Goal: Information Seeking & Learning: Learn about a topic

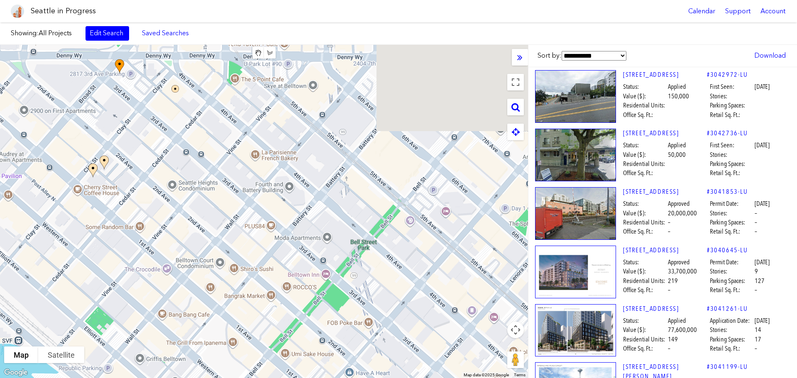
drag, startPoint x: 408, startPoint y: 213, endPoint x: -83, endPoint y: 43, distance: 519.4
click at [0, 43] on html "Seattle in Progress Calendar Support Account About [GEOGRAPHIC_DATA] in Progres…" at bounding box center [398, 189] width 797 height 378
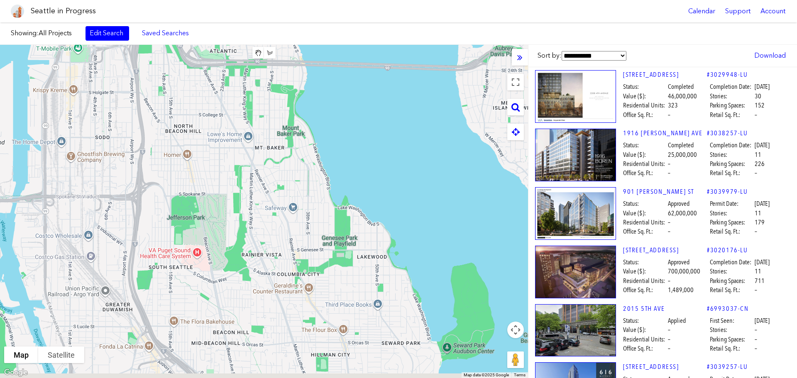
drag, startPoint x: 443, startPoint y: 249, endPoint x: 218, endPoint y: -50, distance: 374.0
click at [218, 0] on html "Seattle in Progress Calendar Support Account About [GEOGRAPHIC_DATA] in Progres…" at bounding box center [398, 189] width 797 height 378
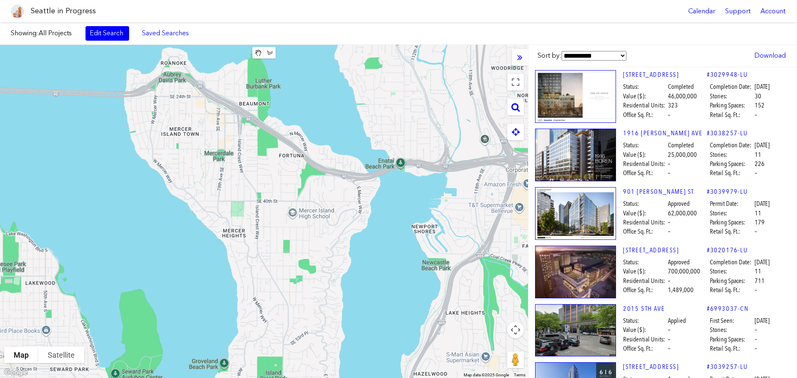
drag, startPoint x: 413, startPoint y: 217, endPoint x: 58, endPoint y: 288, distance: 362.4
click at [58, 288] on div at bounding box center [264, 211] width 528 height 333
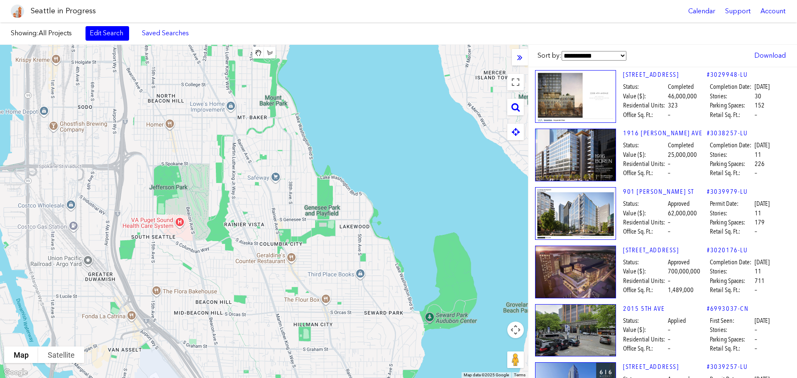
drag, startPoint x: 432, startPoint y: 218, endPoint x: 796, endPoint y: 132, distance: 374.8
click at [796, 132] on div "**********" at bounding box center [398, 211] width 797 height 333
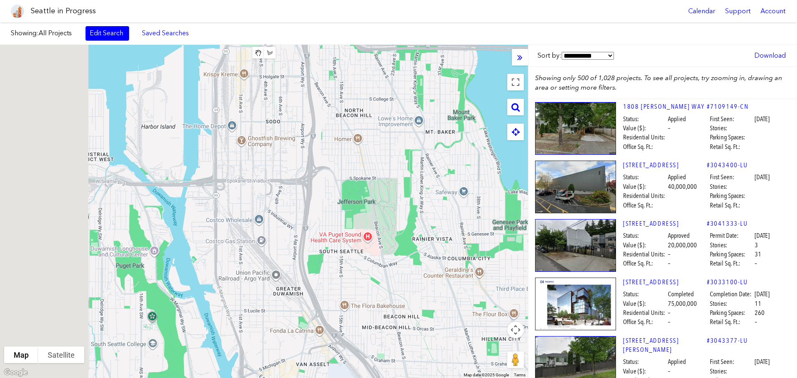
drag, startPoint x: 370, startPoint y: 316, endPoint x: 517, endPoint y: 334, distance: 148.4
click at [519, 334] on div "Clear Area Save Area Area Name: ****** **** Map Terrain Satellite Labels Keyboa…" at bounding box center [264, 211] width 528 height 333
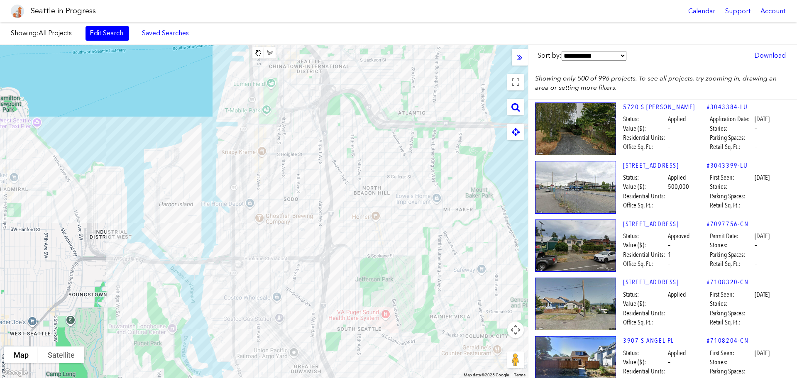
drag, startPoint x: 340, startPoint y: 254, endPoint x: 354, endPoint y: 327, distance: 74.5
click at [354, 327] on div at bounding box center [264, 211] width 528 height 333
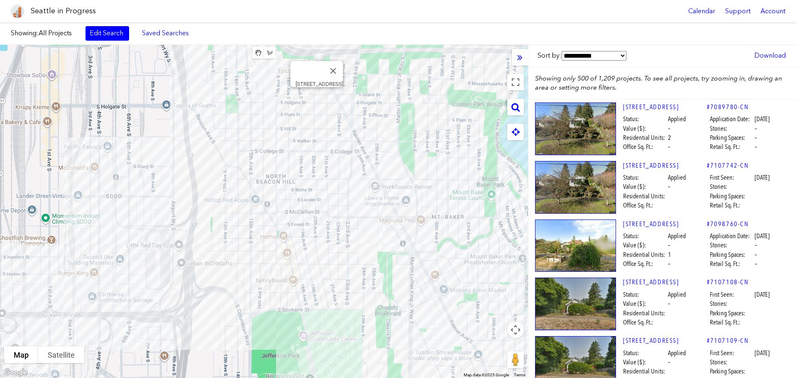
click at [316, 99] on div "[STREET_ADDRESS]" at bounding box center [264, 211] width 528 height 333
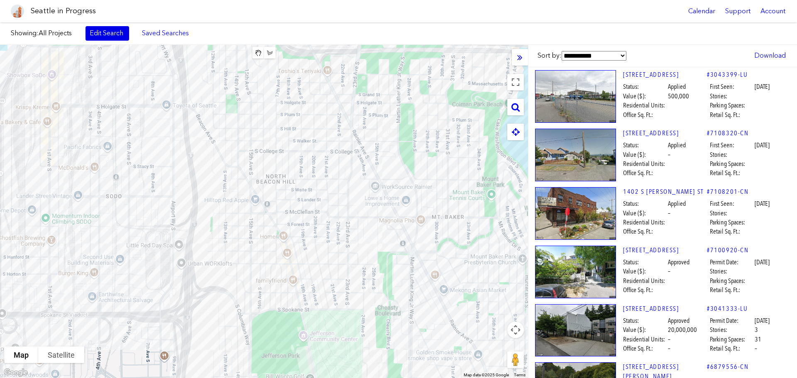
click at [104, 32] on link "Edit Search" at bounding box center [107, 33] width 44 height 14
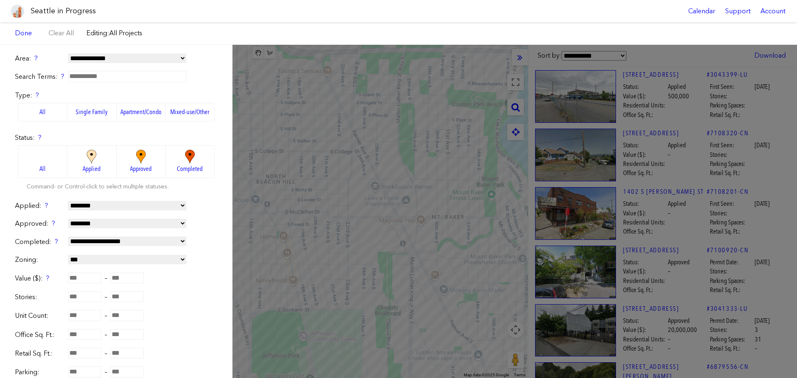
click at [134, 158] on img at bounding box center [140, 157] width 23 height 15
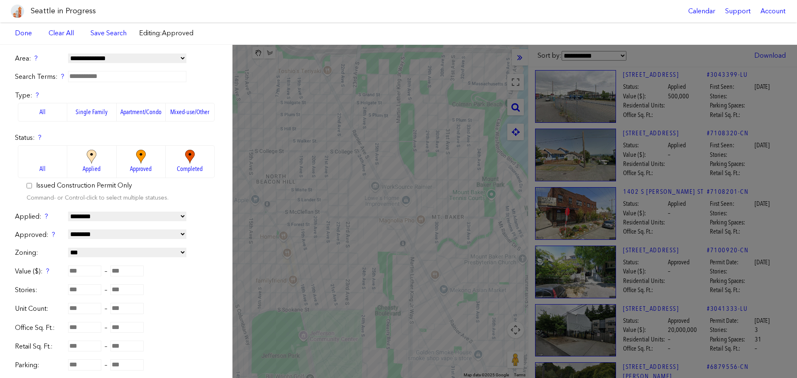
click at [104, 234] on select "**********" at bounding box center [127, 234] width 118 height 10
select select "*********"
click at [68, 229] on select "**********" at bounding box center [127, 234] width 118 height 10
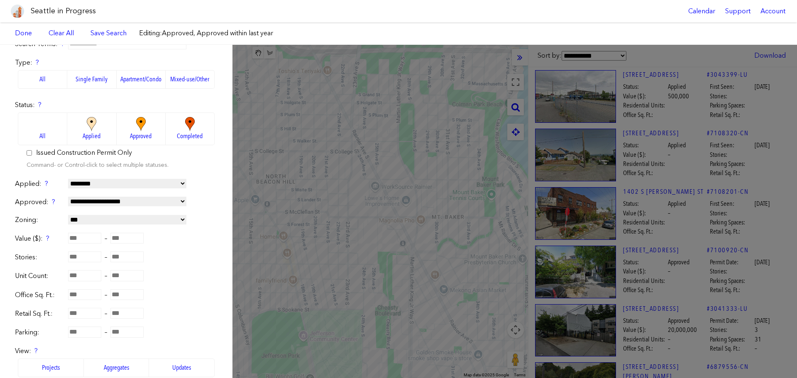
scroll to position [124, 0]
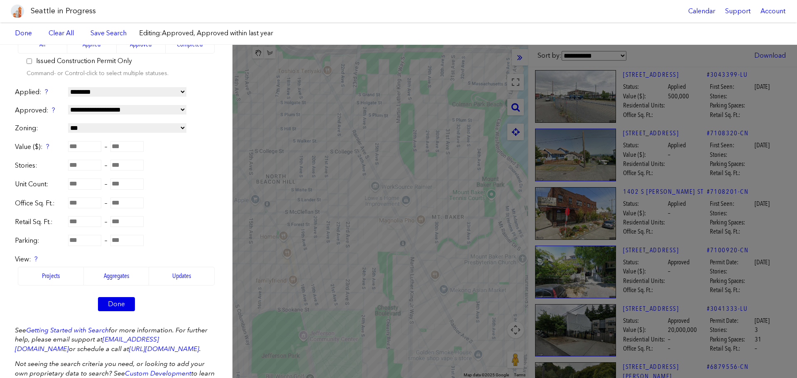
click at [122, 300] on link "Done" at bounding box center [116, 304] width 37 height 14
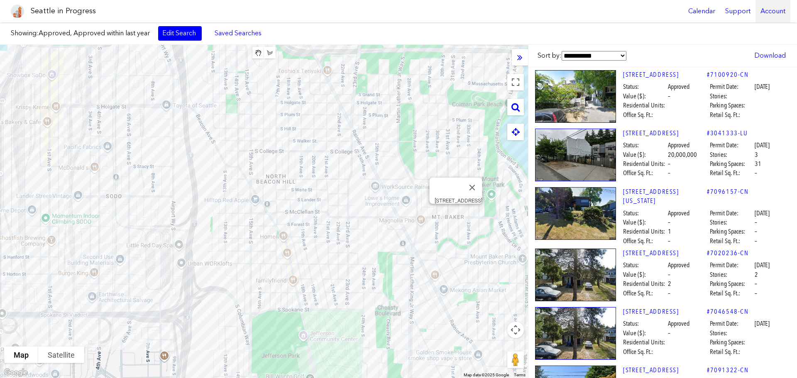
click at [758, 8] on div "Account" at bounding box center [772, 11] width 35 height 22
click at [748, 29] on label "[PERSON_NAME]" at bounding box center [749, 32] width 76 height 18
click at [733, 53] on link "Account Details" at bounding box center [749, 50] width 76 height 18
click at [769, 56] on link "Download" at bounding box center [770, 56] width 40 height 14
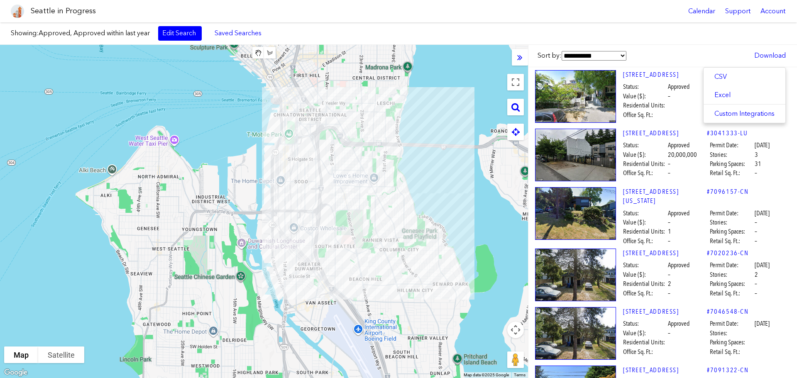
drag, startPoint x: 437, startPoint y: 95, endPoint x: 422, endPoint y: 118, distance: 27.9
click at [422, 118] on div at bounding box center [264, 211] width 528 height 333
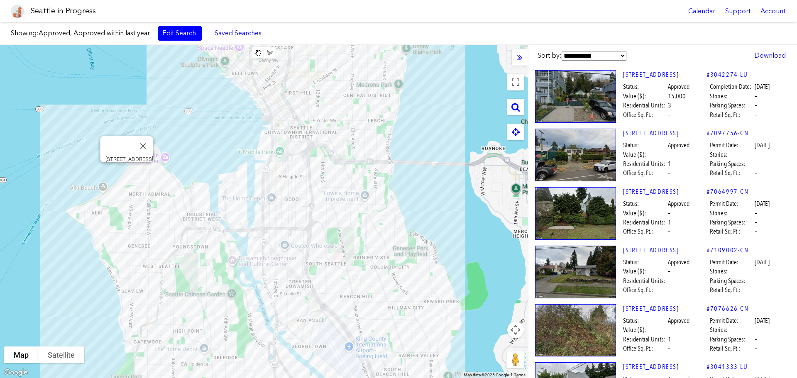
drag, startPoint x: 476, startPoint y: 94, endPoint x: 466, endPoint y: 112, distance: 20.4
click at [466, 112] on div "[STREET_ADDRESS]" at bounding box center [264, 211] width 528 height 333
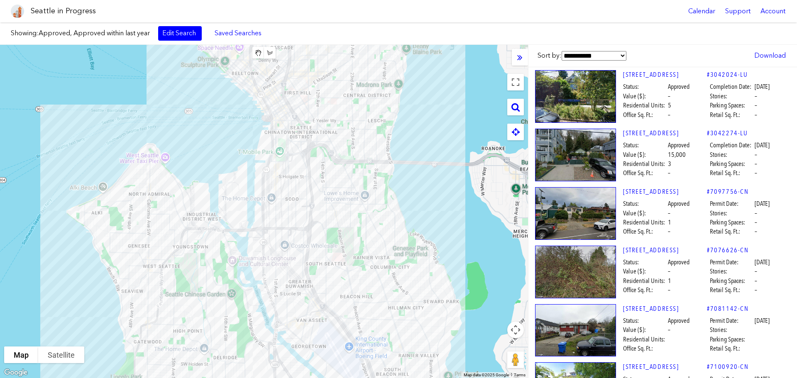
click at [461, 107] on div at bounding box center [264, 211] width 528 height 333
click at [271, 56] on button "Draw a shape" at bounding box center [270, 53] width 12 height 12
click at [288, 50] on div at bounding box center [264, 211] width 528 height 333
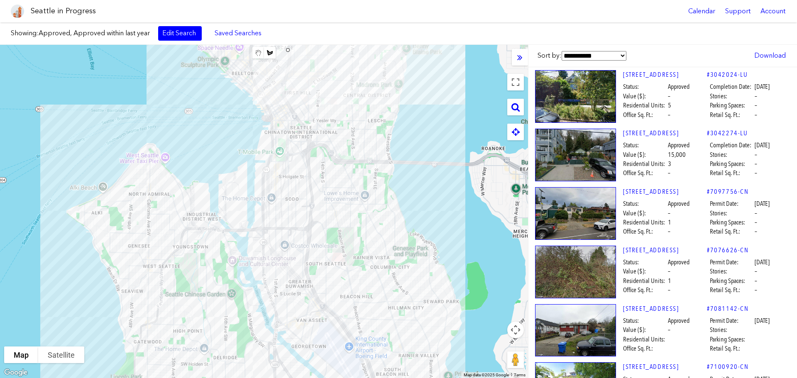
click at [424, 54] on div at bounding box center [264, 211] width 528 height 333
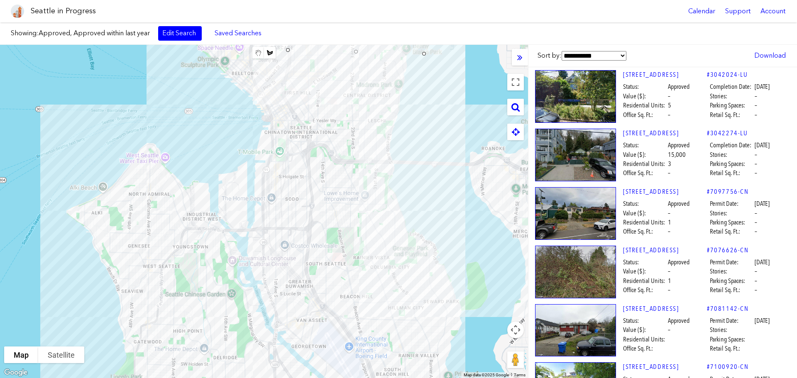
click at [493, 294] on div at bounding box center [264, 211] width 528 height 333
click at [331, 310] on div at bounding box center [264, 211] width 528 height 333
click at [295, 273] on div at bounding box center [264, 211] width 528 height 333
click at [289, 52] on div at bounding box center [264, 211] width 528 height 333
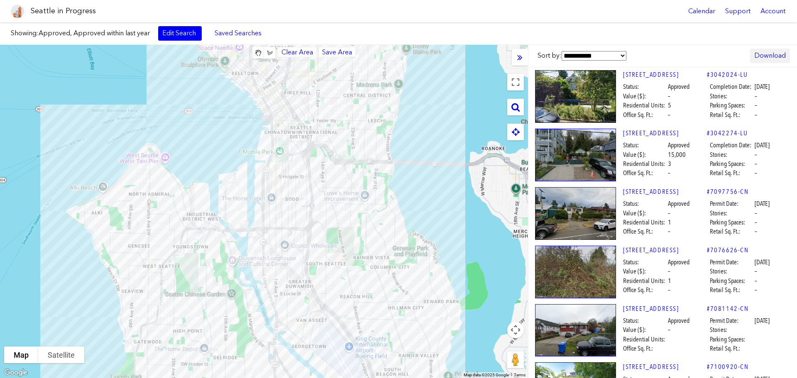
click at [775, 56] on link "Download" at bounding box center [770, 56] width 40 height 14
click at [351, 113] on div at bounding box center [264, 211] width 528 height 333
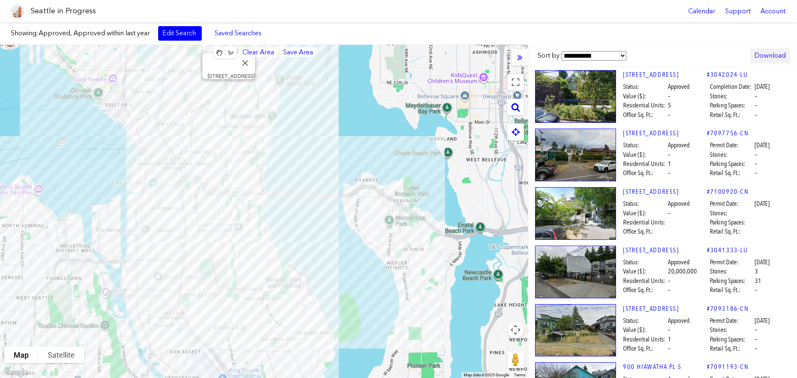
click at [769, 58] on link "Download" at bounding box center [770, 56] width 40 height 14
click at [730, 91] on a,,,,,]]}&status=approved&issue_date=last_year&issue_date_gte=2024-10-02"] "Excel" at bounding box center [744, 95] width 82 height 18
click at [226, 236] on div "[STREET_ADDRESS]" at bounding box center [264, 211] width 528 height 333
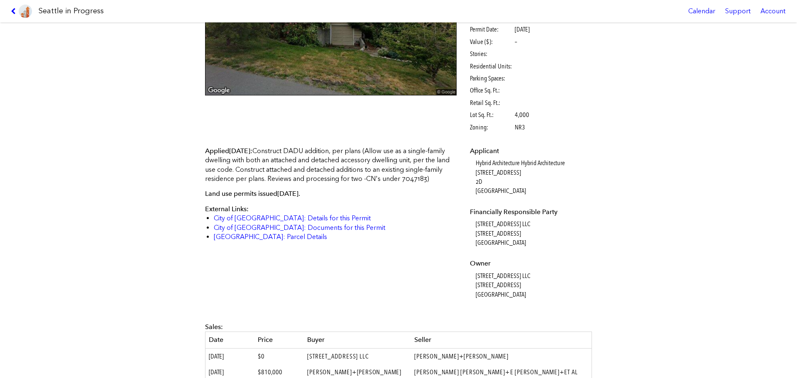
scroll to position [124, 0]
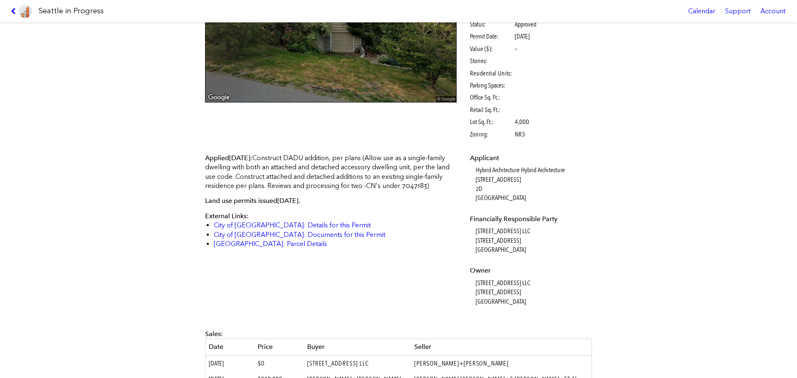
click at [522, 192] on dd "Hybrid Architecture Hybrid Architecture [STREET_ADDRESS]" at bounding box center [533, 184] width 114 height 37
click at [286, 229] on link "City of [GEOGRAPHIC_DATA]: Details for this Permit" at bounding box center [292, 225] width 157 height 8
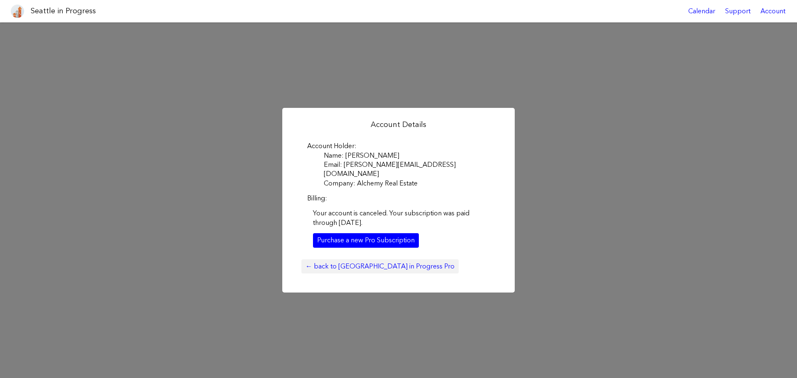
click at [334, 259] on link "← back to Seattle in Progress Pro" at bounding box center [379, 266] width 157 height 14
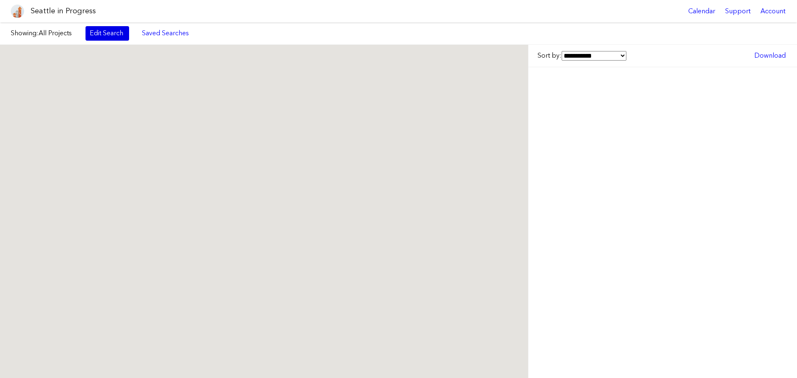
click at [103, 38] on link "Edit Search" at bounding box center [107, 33] width 44 height 14
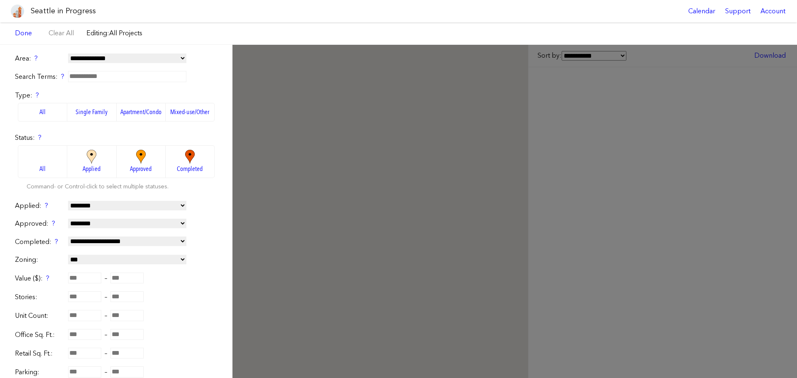
click at [446, 227] on div "**********" at bounding box center [398, 211] width 797 height 333
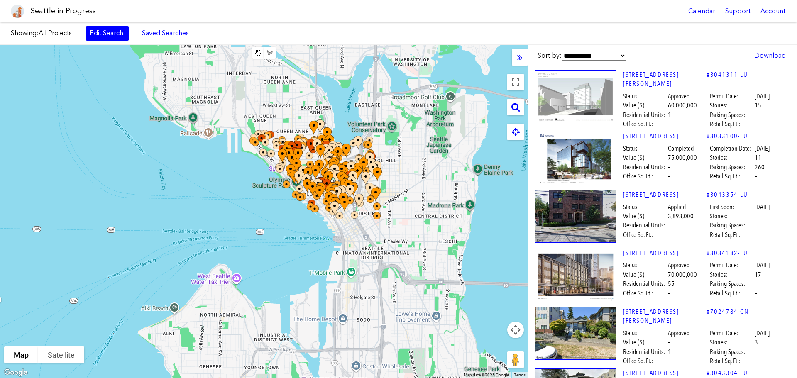
drag, startPoint x: 461, startPoint y: 159, endPoint x: 366, endPoint y: 163, distance: 95.5
click at [390, 40] on div "Showing: All Projects Edit Search Saved Searches Added to Saved Searches Done C…" at bounding box center [398, 200] width 797 height 356
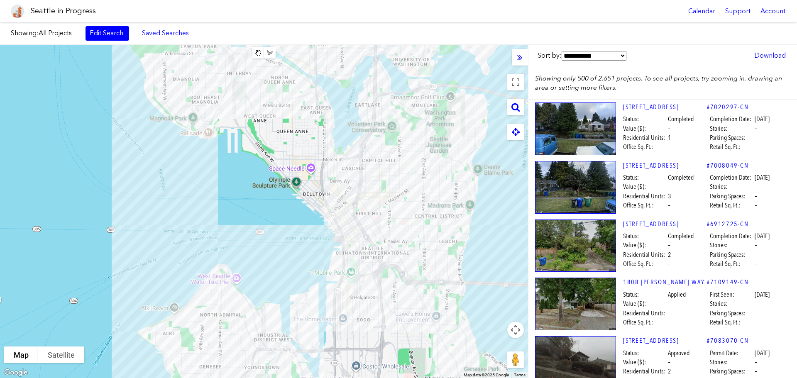
drag, startPoint x: 443, startPoint y: 193, endPoint x: 422, endPoint y: 172, distance: 29.3
click at [378, 44] on div "Showing: All Projects Edit Search Saved Searches Added to Saved Searches Done C…" at bounding box center [398, 200] width 797 height 356
click at [393, 42] on div "Showing: All Projects Edit Search Saved Searches Added to Saved Searches Done C…" at bounding box center [398, 200] width 797 height 356
click at [520, 268] on div at bounding box center [264, 211] width 528 height 333
click at [405, 188] on div at bounding box center [264, 211] width 528 height 333
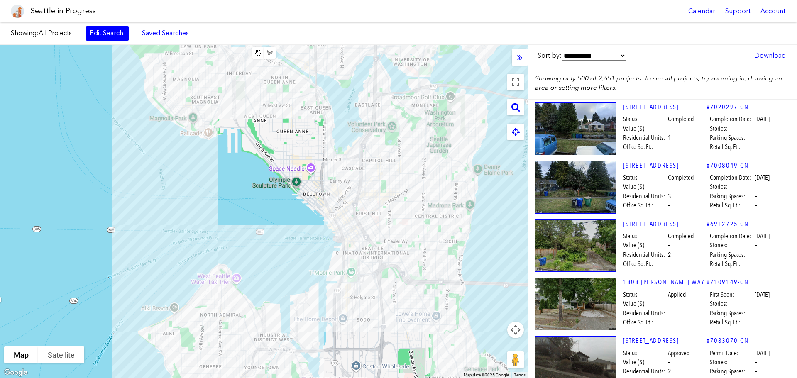
drag, startPoint x: 422, startPoint y: 172, endPoint x: 553, endPoint y: 291, distance: 176.8
click at [419, 93] on div at bounding box center [264, 211] width 528 height 333
click at [442, 142] on div "1808 [PERSON_NAME] WAY" at bounding box center [264, 211] width 528 height 333
click at [512, 84] on button "Toggle fullscreen view" at bounding box center [515, 82] width 17 height 17
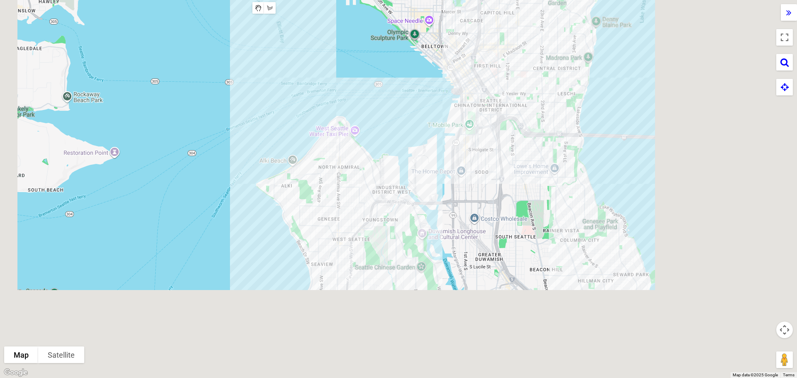
click at [372, 322] on div at bounding box center [398, 189] width 797 height 378
click at [373, 321] on div at bounding box center [398, 189] width 797 height 378
click at [384, 335] on div at bounding box center [398, 189] width 797 height 378
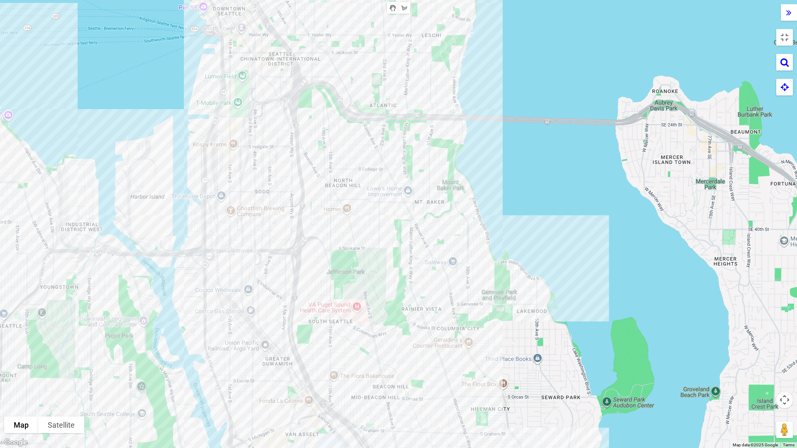
drag, startPoint x: 344, startPoint y: 256, endPoint x: 304, endPoint y: 256, distance: 39.8
click at [304, 256] on div at bounding box center [398, 224] width 797 height 448
click at [414, 156] on div "2018 [GEOGRAPHIC_DATA]" at bounding box center [398, 224] width 797 height 448
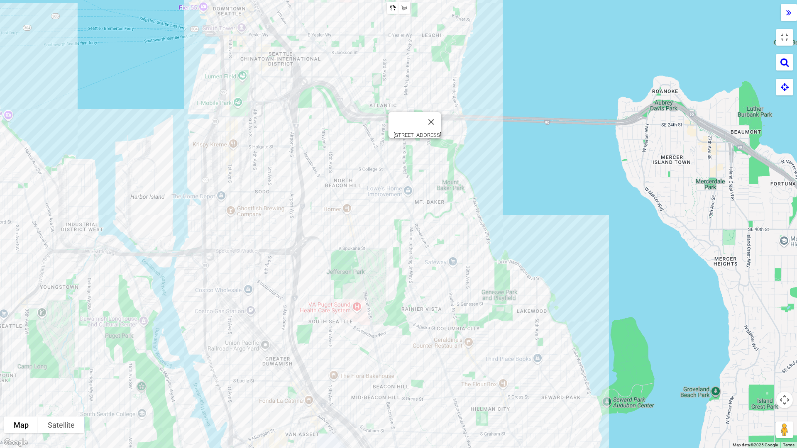
click at [413, 148] on div "[STREET_ADDRESS]" at bounding box center [398, 224] width 797 height 448
click at [413, 146] on div "[STREET_ADDRESS]" at bounding box center [398, 224] width 797 height 448
click at [411, 128] on div at bounding box center [398, 224] width 797 height 448
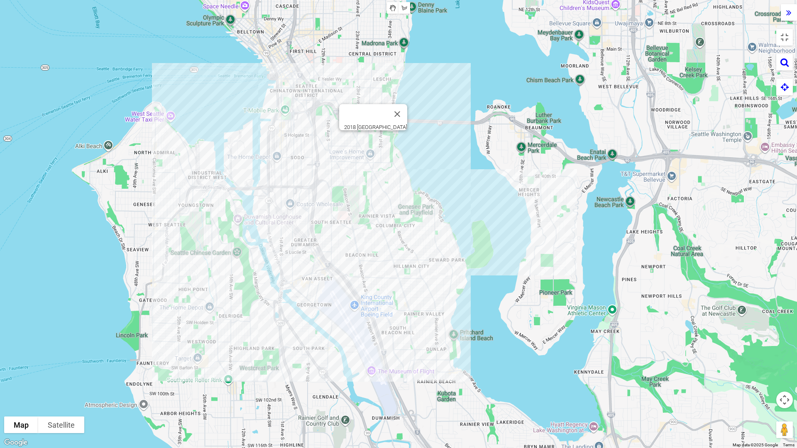
click at [372, 136] on div "2018 [GEOGRAPHIC_DATA]" at bounding box center [398, 224] width 797 height 448
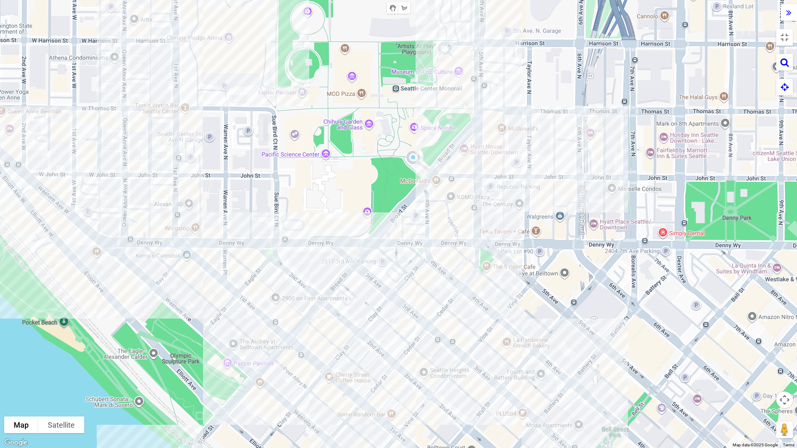
drag, startPoint x: 538, startPoint y: 118, endPoint x: 305, endPoint y: 142, distance: 234.5
click at [305, 142] on div at bounding box center [398, 224] width 797 height 448
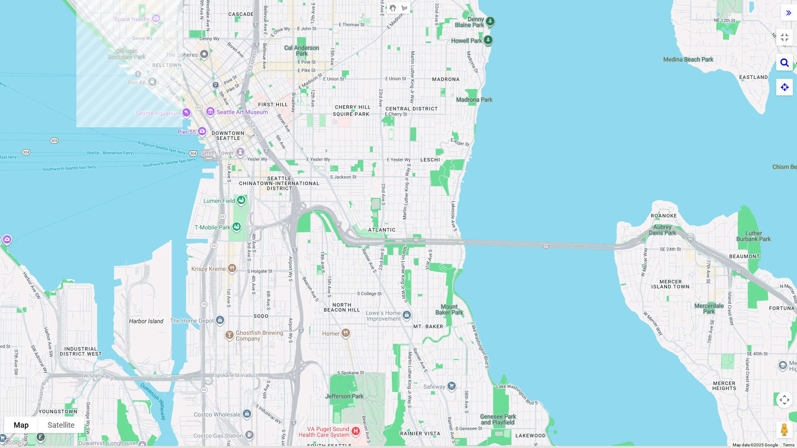
drag, startPoint x: 748, startPoint y: 311, endPoint x: 393, endPoint y: 55, distance: 437.2
click at [393, 55] on div at bounding box center [398, 224] width 797 height 448
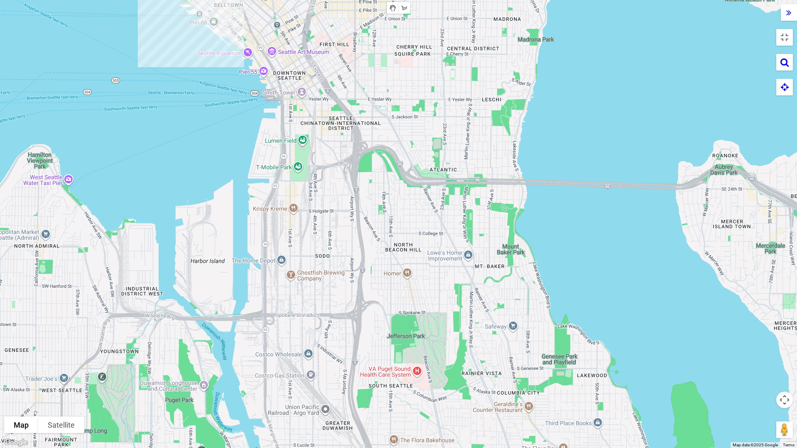
click at [400, 212] on div at bounding box center [398, 224] width 797 height 448
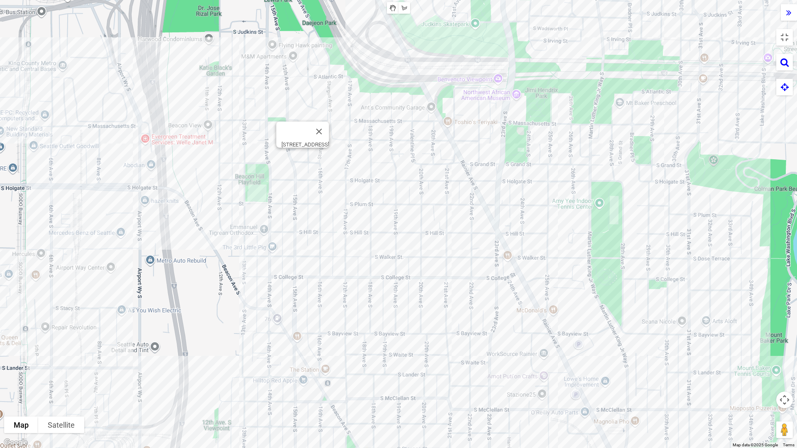
click at [303, 159] on div "[STREET_ADDRESS]" at bounding box center [398, 224] width 797 height 448
click at [303, 158] on div "[STREET_ADDRESS]" at bounding box center [398, 224] width 797 height 448
click at [303, 142] on div at bounding box center [398, 224] width 797 height 448
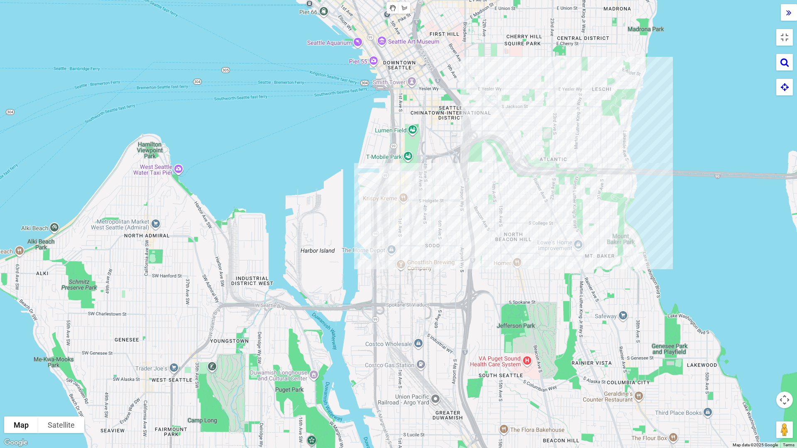
click at [796, 4] on div at bounding box center [398, 224] width 797 height 448
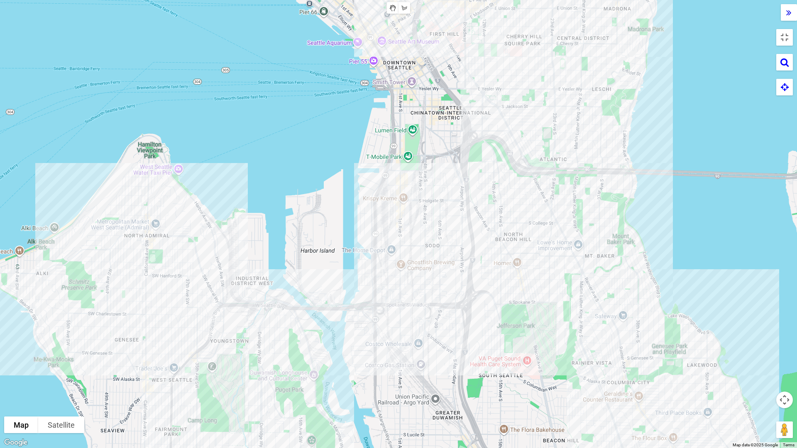
click at [788, 10] on icon at bounding box center [788, 12] width 5 height 9
click at [544, 234] on div "[STREET_ADDRESS]" at bounding box center [398, 224] width 797 height 448
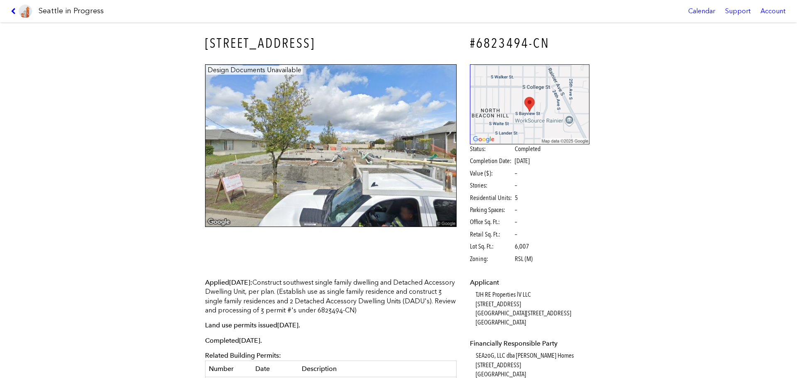
click at [15, 15] on link at bounding box center [21, 11] width 28 height 22
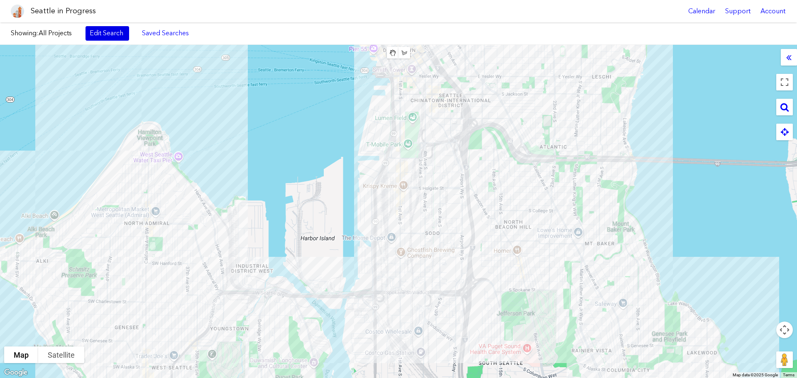
click at [117, 36] on link "Edit Search" at bounding box center [107, 33] width 44 height 14
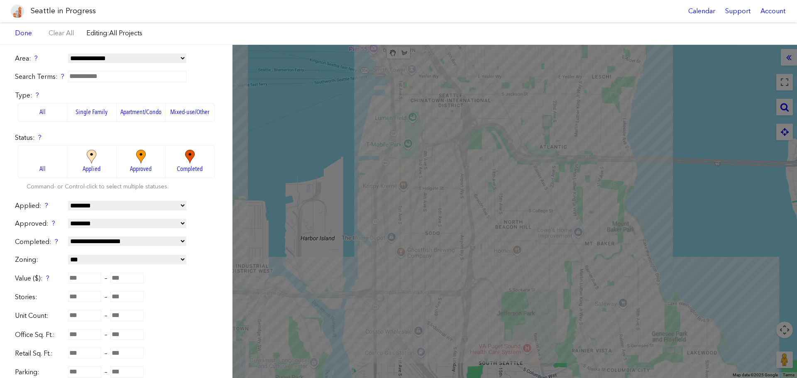
click at [136, 165] on span "Approved" at bounding box center [141, 168] width 22 height 9
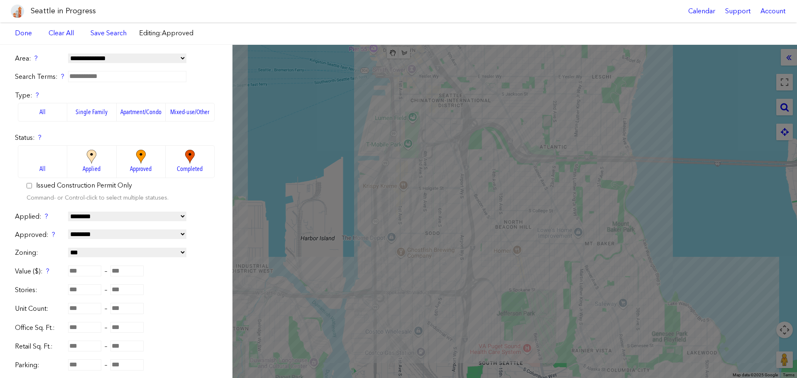
click at [93, 237] on select "**********" at bounding box center [127, 234] width 118 height 10
select select "*********"
click at [68, 229] on select "**********" at bounding box center [127, 234] width 118 height 10
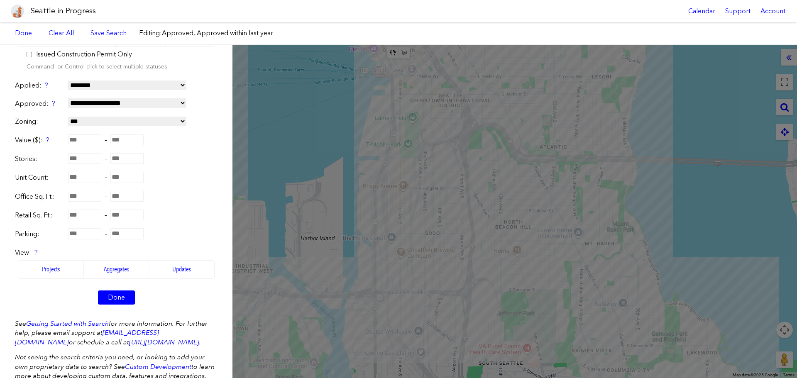
scroll to position [162, 0]
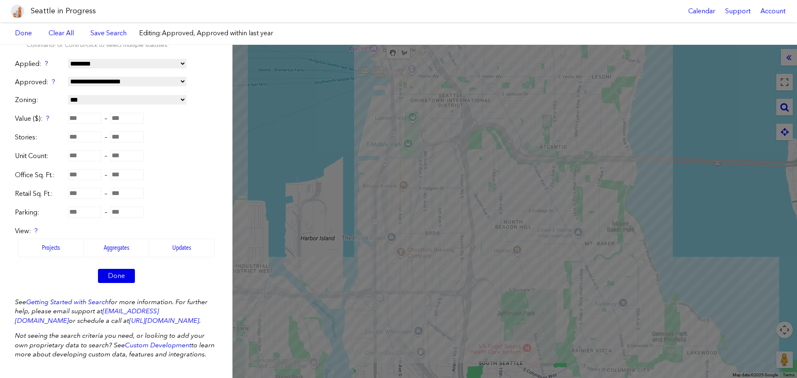
click at [112, 269] on link "Done" at bounding box center [116, 276] width 37 height 14
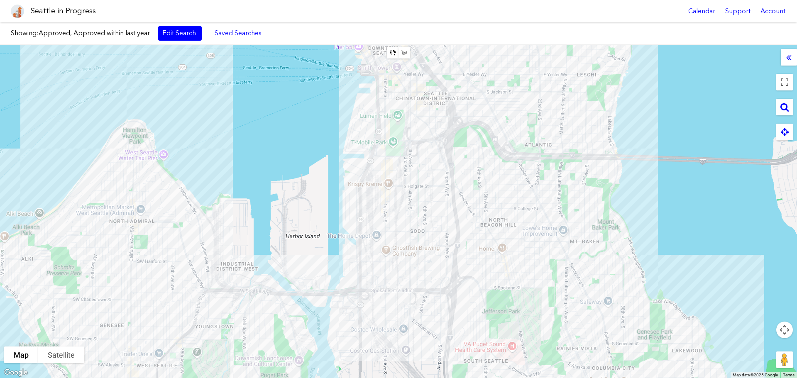
drag, startPoint x: 463, startPoint y: 245, endPoint x: 491, endPoint y: 189, distance: 62.9
click at [265, 205] on div at bounding box center [398, 211] width 797 height 333
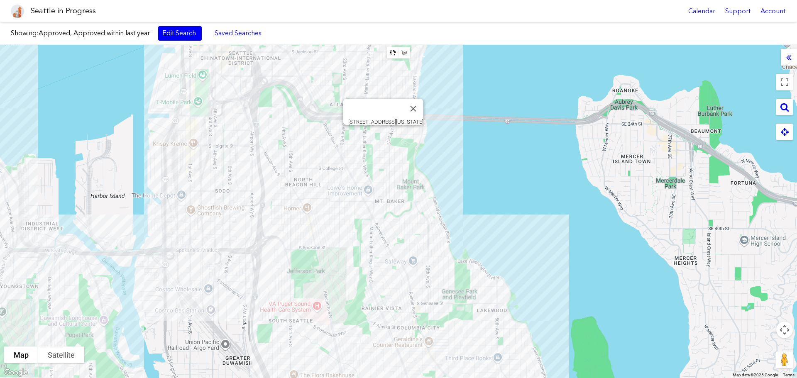
click at [381, 137] on div "[STREET_ADDRESS][US_STATE]" at bounding box center [398, 211] width 797 height 333
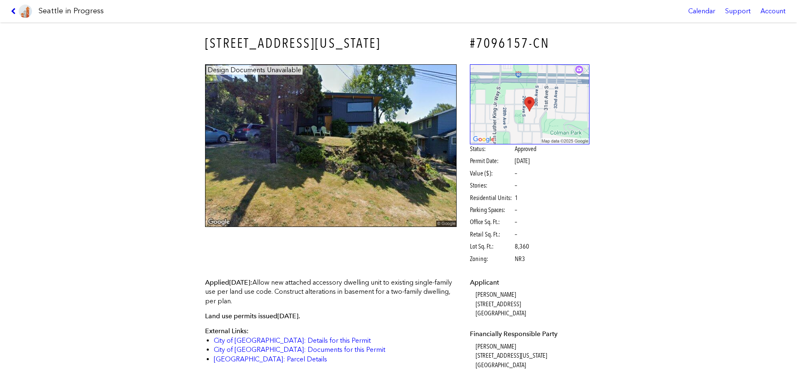
click at [16, 12] on icon at bounding box center [15, 11] width 8 height 7
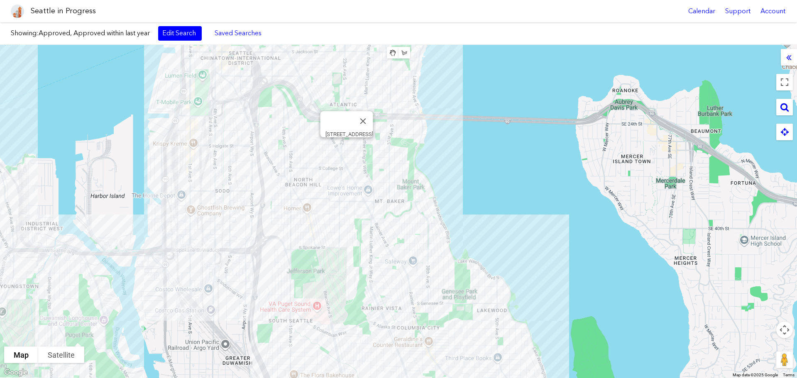
click at [350, 148] on div "[STREET_ADDRESS]" at bounding box center [398, 211] width 797 height 333
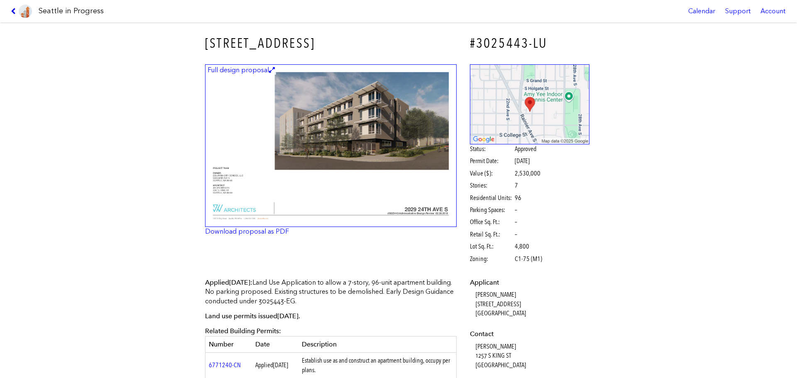
click at [13, 12] on icon at bounding box center [15, 11] width 8 height 7
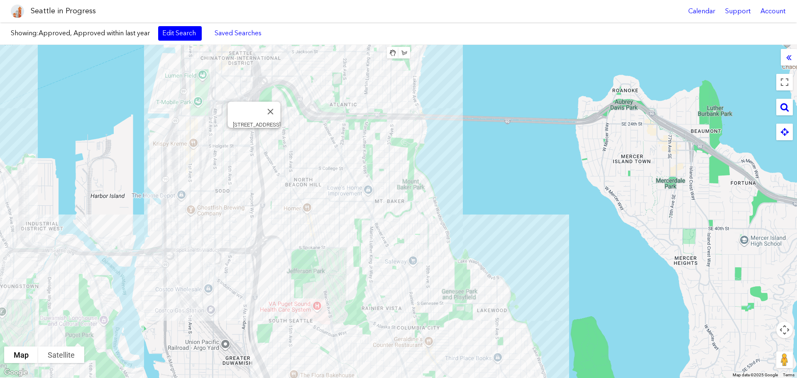
click at [254, 137] on div "[STREET_ADDRESS]" at bounding box center [398, 211] width 797 height 333
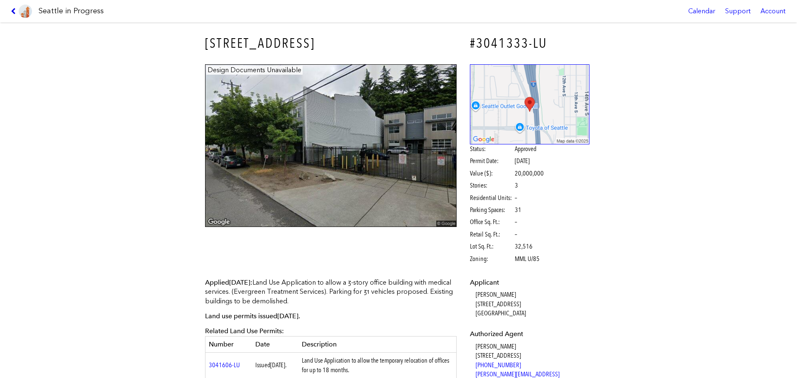
click at [14, 11] on icon at bounding box center [15, 11] width 8 height 7
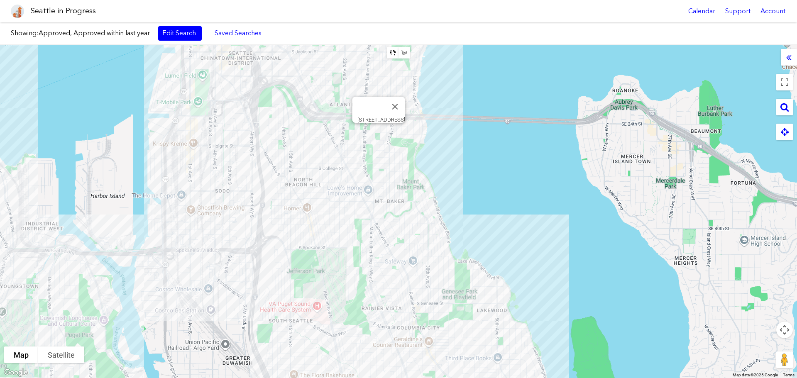
click at [377, 130] on div "[STREET_ADDRESS]" at bounding box center [398, 211] width 797 height 333
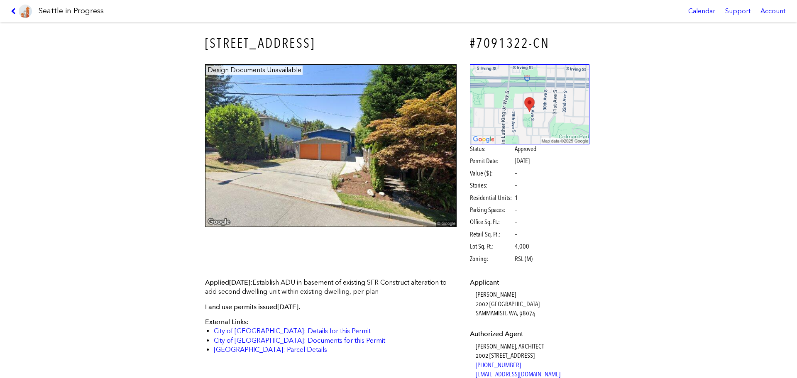
scroll to position [166, 0]
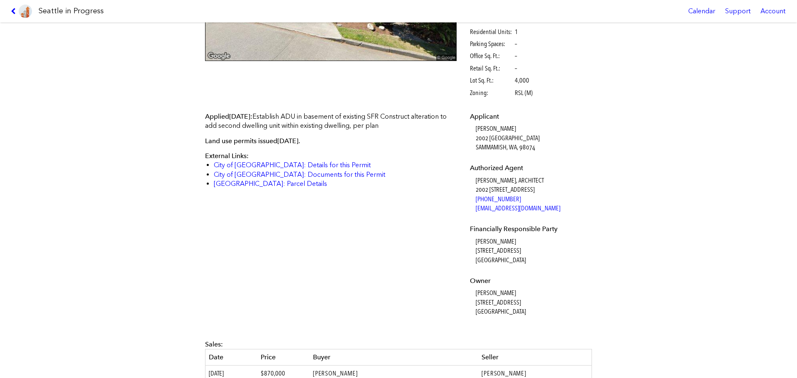
click at [16, 12] on icon at bounding box center [15, 11] width 8 height 7
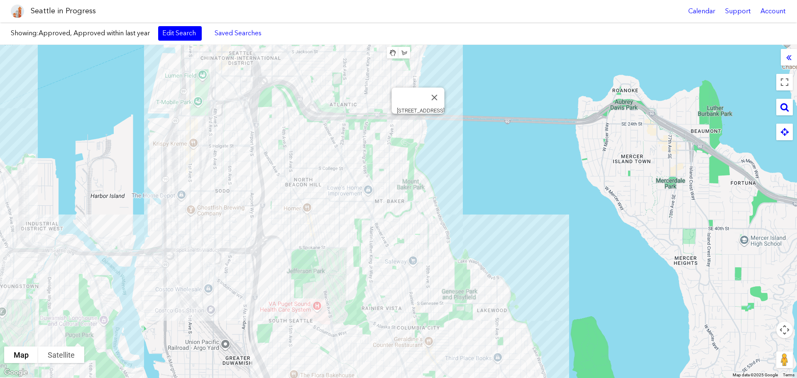
click at [417, 120] on div "[STREET_ADDRESS]" at bounding box center [398, 211] width 797 height 333
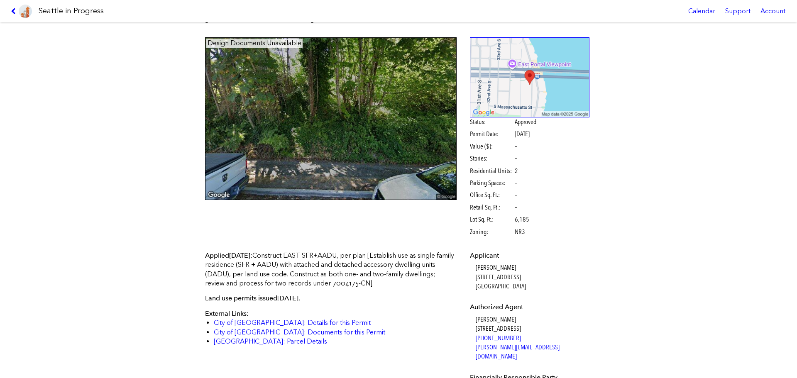
scroll to position [41, 0]
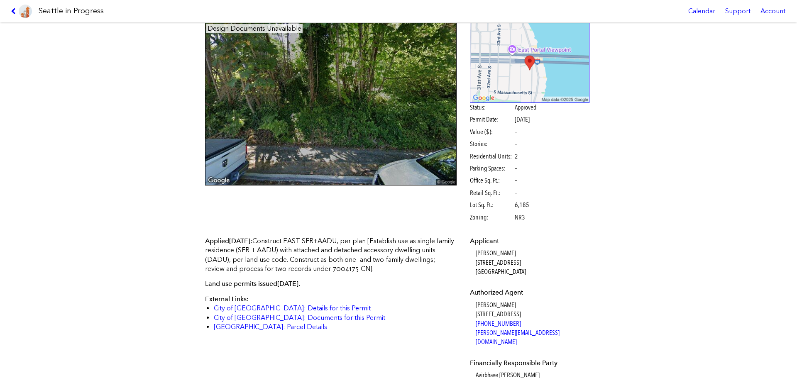
click at [7, 10] on div "Seattle in Progress Calendar Support Account" at bounding box center [398, 11] width 797 height 22
click at [12, 10] on icon at bounding box center [15, 11] width 8 height 7
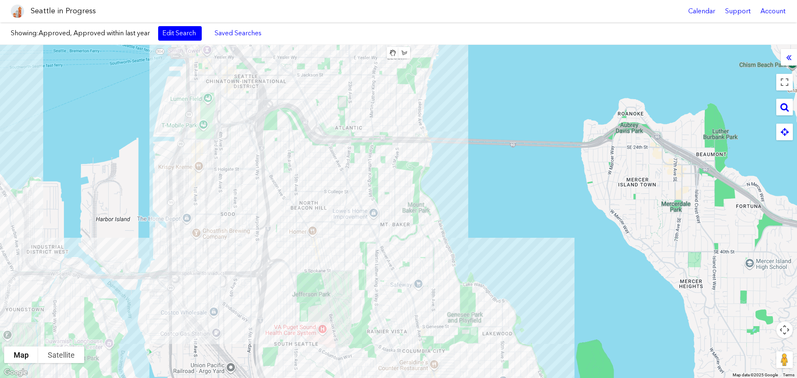
drag, startPoint x: 453, startPoint y: 101, endPoint x: 456, endPoint y: 121, distance: 20.7
click at [456, 121] on div at bounding box center [398, 211] width 797 height 333
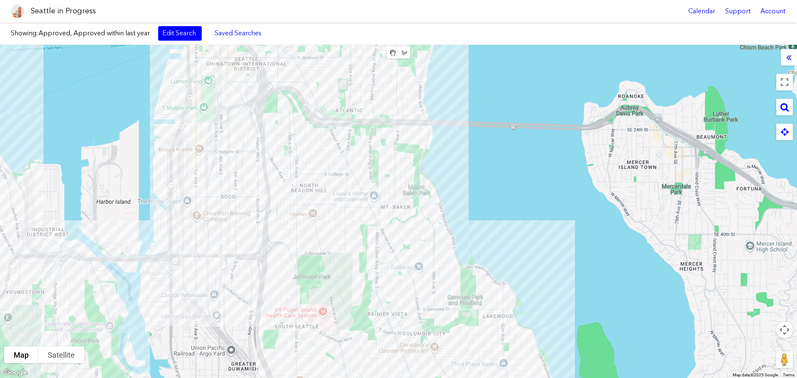
drag, startPoint x: 598, startPoint y: 185, endPoint x: 600, endPoint y: 167, distance: 17.9
click at [600, 167] on div at bounding box center [398, 211] width 797 height 333
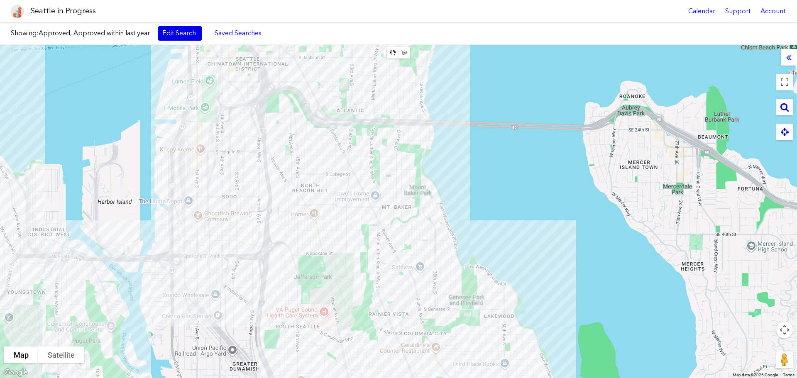
click at [182, 37] on link "Edit Search" at bounding box center [180, 33] width 44 height 14
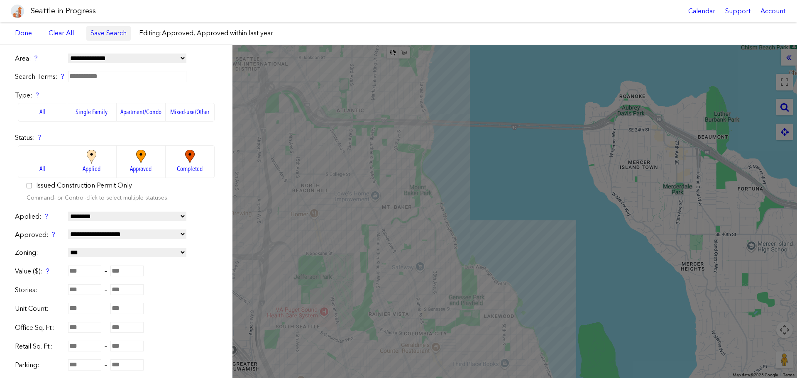
click at [110, 33] on link "Save Search" at bounding box center [108, 33] width 36 height 9
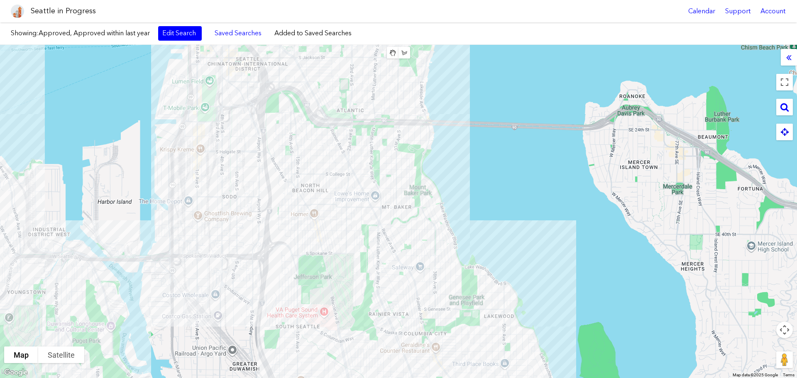
click at [782, 134] on icon at bounding box center [785, 131] width 8 height 9
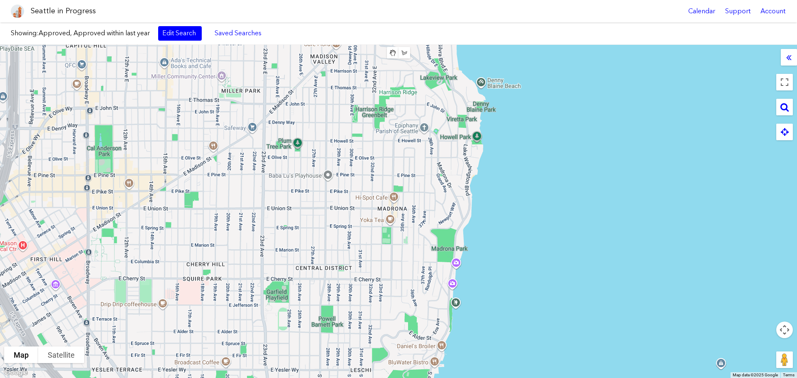
drag, startPoint x: 699, startPoint y: 116, endPoint x: -73, endPoint y: 103, distance: 772.4
click at [0, 103] on html "Seattle in Progress Calendar Support Account About [GEOGRAPHIC_DATA] in Progres…" at bounding box center [398, 189] width 797 height 378
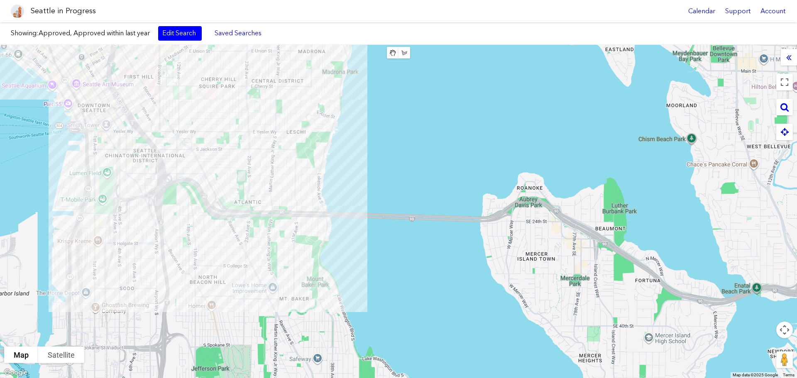
drag, startPoint x: 187, startPoint y: 96, endPoint x: 350, endPoint y: 72, distance: 164.8
click at [351, 75] on div at bounding box center [398, 211] width 797 height 333
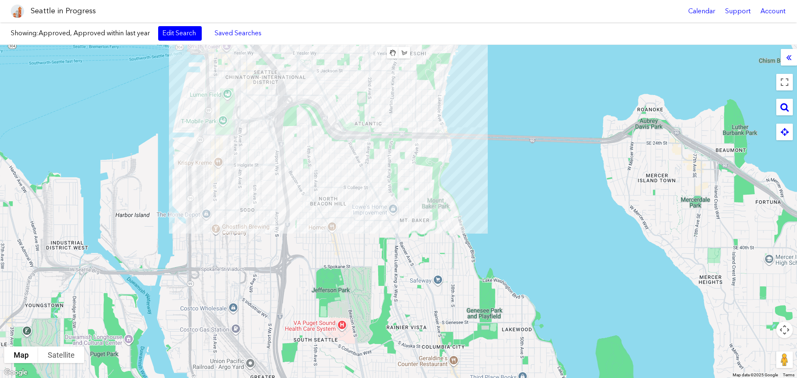
drag, startPoint x: 364, startPoint y: 229, endPoint x: 364, endPoint y: 66, distance: 163.9
click at [366, 66] on div at bounding box center [398, 211] width 797 height 333
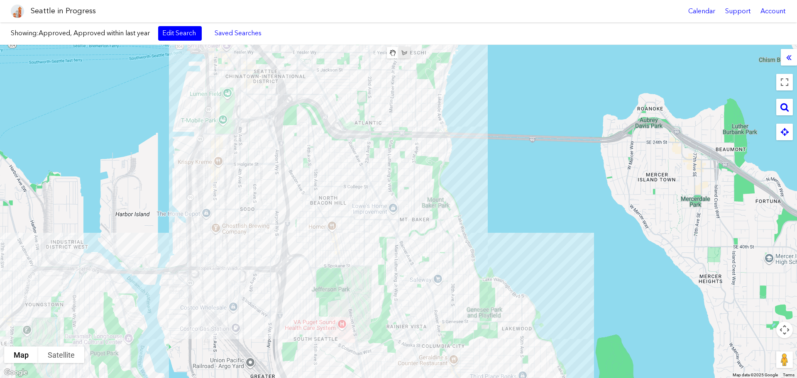
click at [402, 54] on img "Draw a shape" at bounding box center [404, 63] width 7 height 80
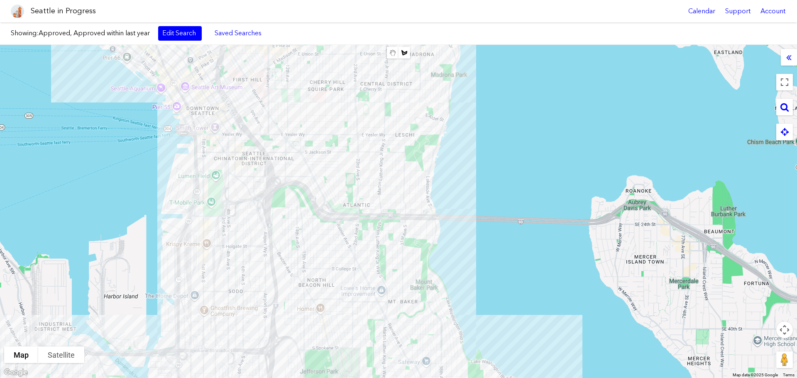
drag, startPoint x: 313, startPoint y: 62, endPoint x: 305, endPoint y: 146, distance: 85.0
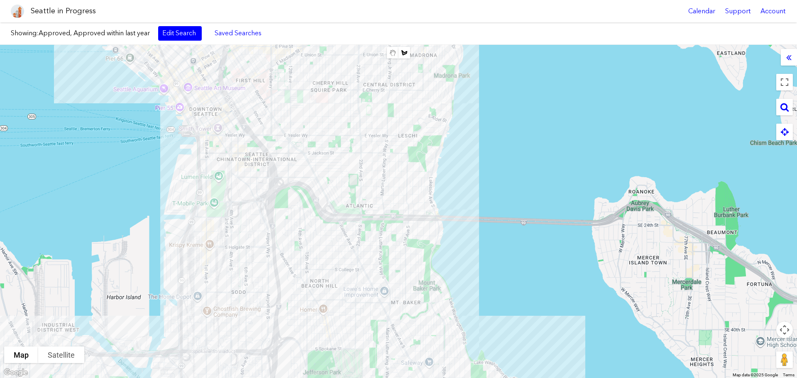
click at [265, 69] on div at bounding box center [398, 211] width 797 height 333
click at [472, 70] on div at bounding box center [398, 211] width 797 height 333
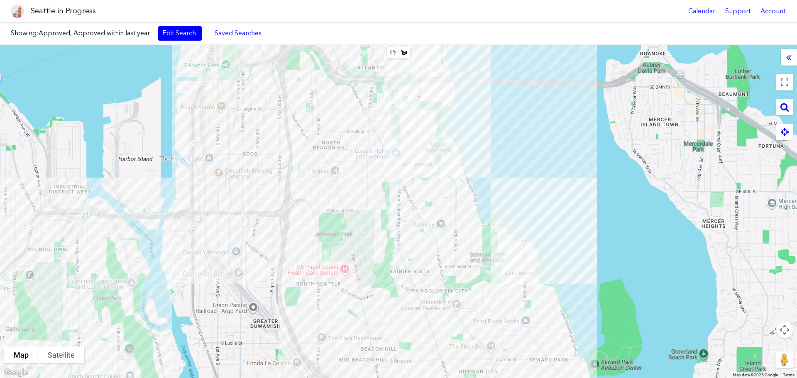
drag, startPoint x: 497, startPoint y: 356, endPoint x: 508, endPoint y: 215, distance: 141.5
click at [508, 215] on div at bounding box center [398, 211] width 797 height 333
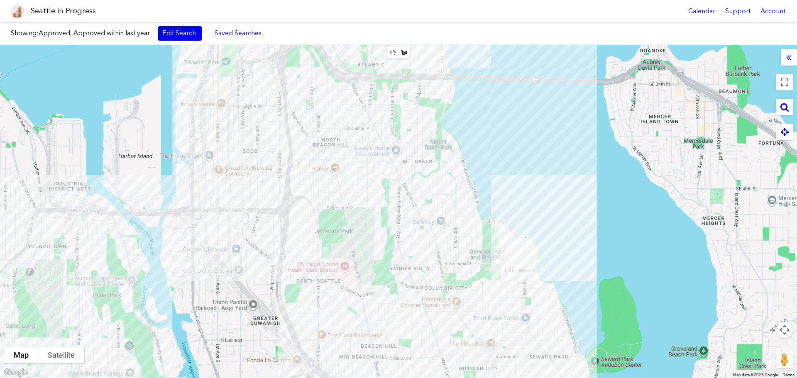
click at [557, 255] on div at bounding box center [398, 211] width 797 height 333
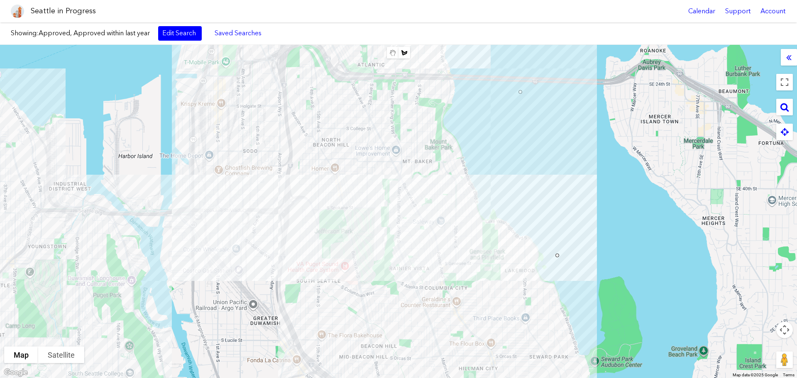
click at [279, 262] on div at bounding box center [398, 211] width 797 height 333
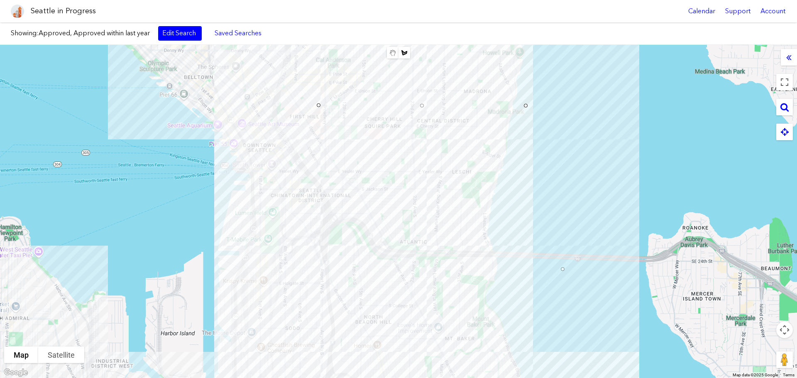
drag, startPoint x: 263, startPoint y: 56, endPoint x: 308, endPoint y: 233, distance: 183.2
click at [308, 233] on div at bounding box center [398, 211] width 797 height 333
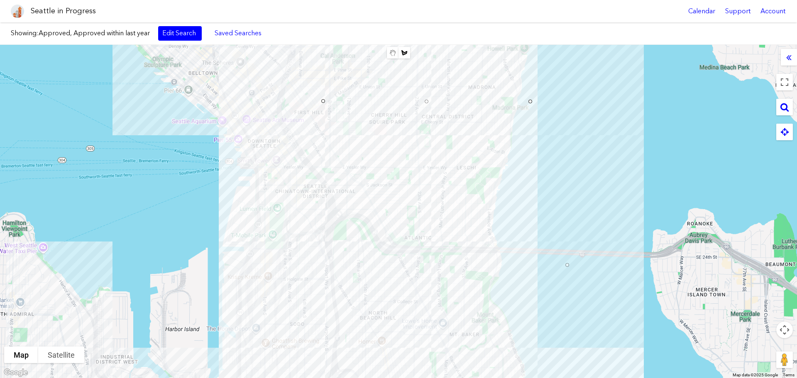
drag, startPoint x: 272, startPoint y: 147, endPoint x: 274, endPoint y: 142, distance: 6.2
click at [272, 147] on div at bounding box center [398, 211] width 797 height 333
click at [318, 103] on div at bounding box center [398, 211] width 797 height 333
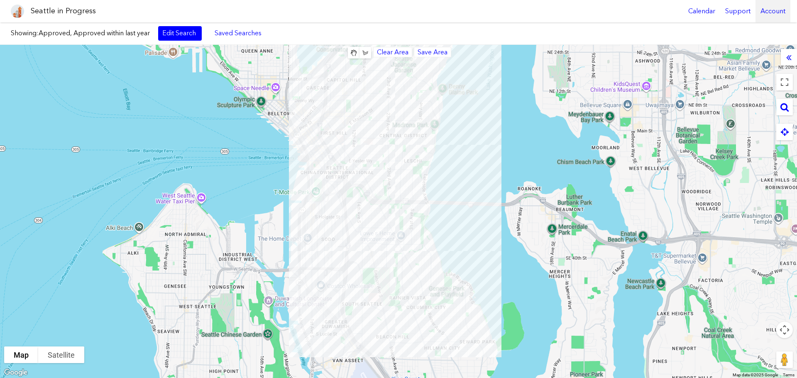
click at [773, 10] on div "Account" at bounding box center [772, 11] width 35 height 22
click at [646, 139] on div at bounding box center [398, 211] width 797 height 333
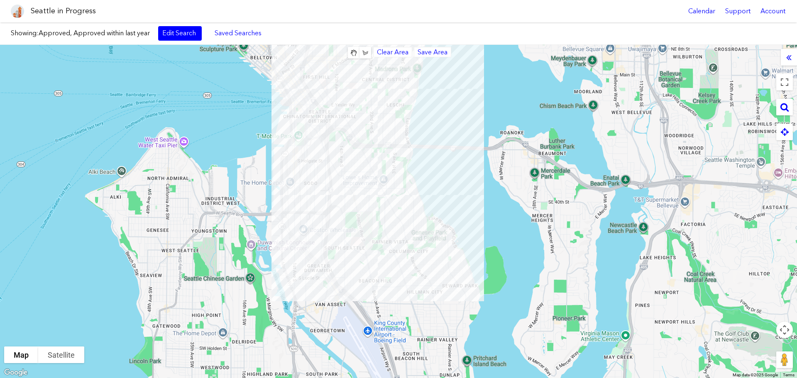
drag, startPoint x: 481, startPoint y: 154, endPoint x: 466, endPoint y: 108, distance: 47.6
click at [463, 93] on div at bounding box center [398, 211] width 797 height 333
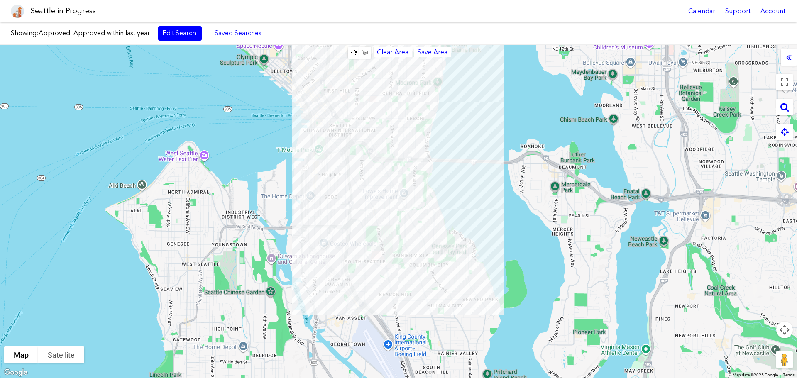
drag, startPoint x: 782, startPoint y: 184, endPoint x: 796, endPoint y: 203, distance: 24.3
click at [796, 203] on div at bounding box center [398, 211] width 797 height 333
